Goal: Information Seeking & Learning: Check status

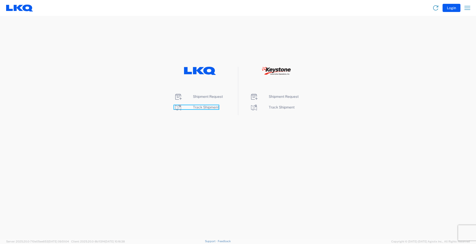
click at [198, 107] on span "Track Shipment" at bounding box center [206, 107] width 26 height 4
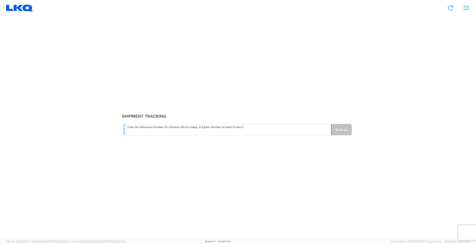
click at [141, 131] on input "text" at bounding box center [227, 130] width 201 height 9
type input "56640962"
click at [339, 132] on button "Search" at bounding box center [341, 129] width 21 height 11
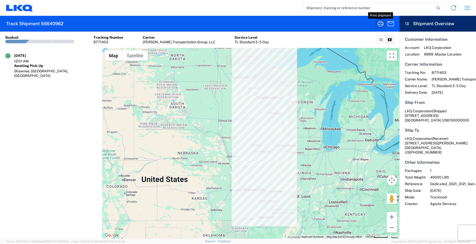
click at [380, 23] on icon "button" at bounding box center [380, 24] width 8 height 8
click at [350, 7] on input "search" at bounding box center [368, 8] width 132 height 10
type input "56640967"
click at [438, 9] on icon at bounding box center [438, 8] width 7 height 7
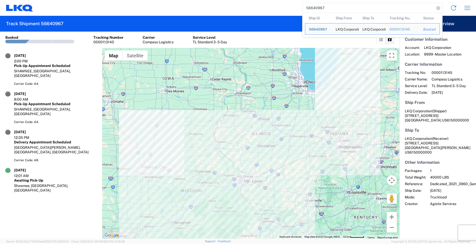
click at [465, 41] on h5 "Customer Information" at bounding box center [438, 39] width 66 height 5
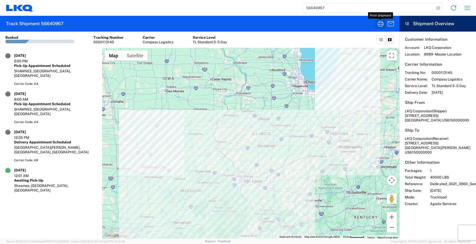
click at [381, 24] on icon "button" at bounding box center [380, 24] width 6 height 6
